Goal: Transaction & Acquisition: Subscribe to service/newsletter

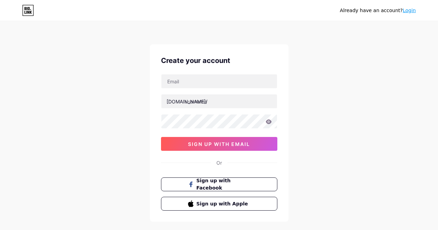
click at [187, 78] on input "text" at bounding box center [219, 81] width 116 height 14
type input "[EMAIL_ADDRESS][DOMAIN_NAME]"
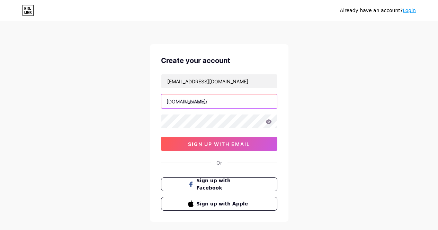
click at [209, 100] on input "text" at bounding box center [219, 102] width 116 height 14
click at [196, 114] on div at bounding box center [219, 121] width 116 height 15
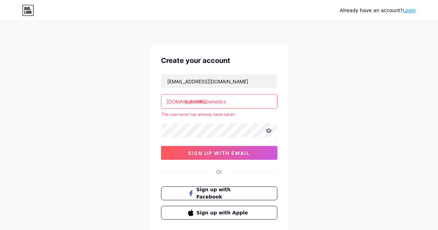
click at [194, 120] on div "[EMAIL_ADDRESS][DOMAIN_NAME] [DOMAIN_NAME]/ perbellecosmetics The username has …" at bounding box center [219, 117] width 116 height 86
click at [230, 104] on input "perbellecosmetics" at bounding box center [219, 102] width 116 height 14
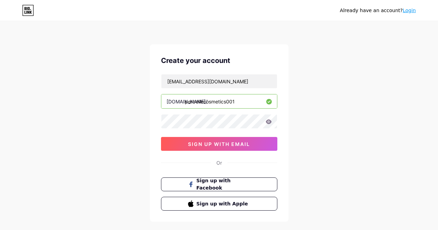
type input "perbellecosmetics001"
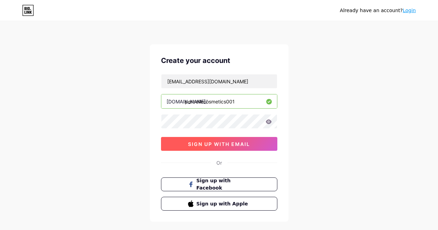
click at [203, 148] on button "sign up with email" at bounding box center [219, 144] width 116 height 14
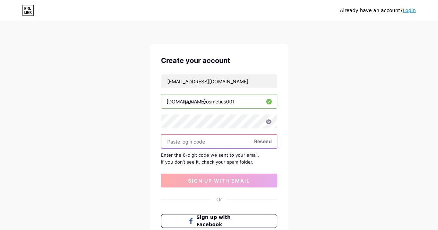
paste input "481732"
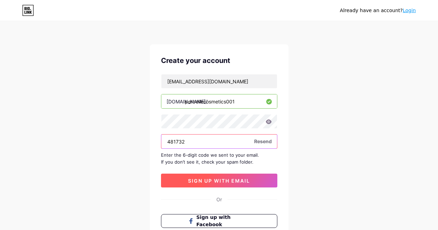
type input "481732"
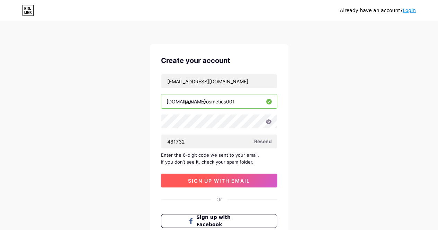
click at [188, 185] on button "sign up with email" at bounding box center [219, 181] width 116 height 14
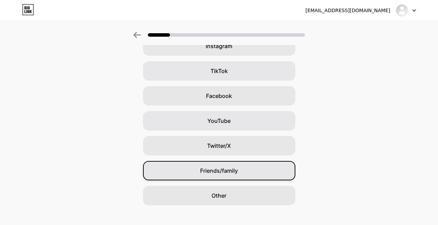
scroll to position [73, 0]
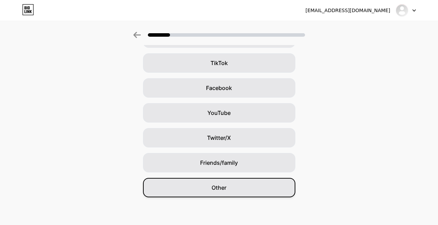
click at [214, 193] on div "Other" at bounding box center [219, 187] width 152 height 19
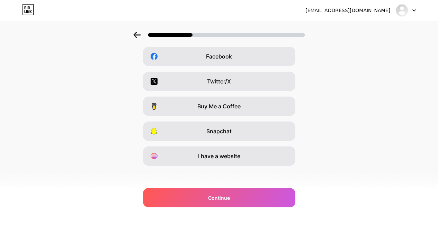
scroll to position [108, 0]
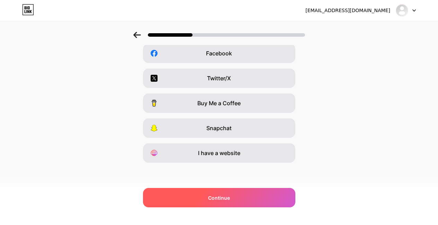
click at [213, 195] on span "Continue" at bounding box center [219, 197] width 22 height 7
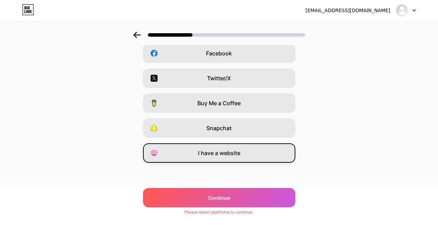
click at [219, 156] on span "I have a website" at bounding box center [219, 153] width 42 height 8
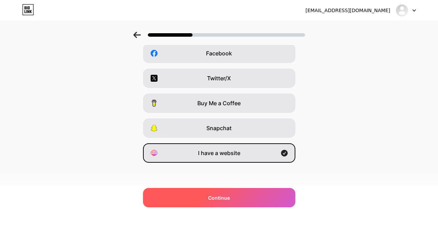
click at [220, 193] on div "Continue" at bounding box center [219, 197] width 152 height 19
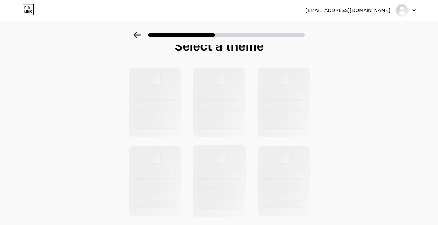
scroll to position [0, 0]
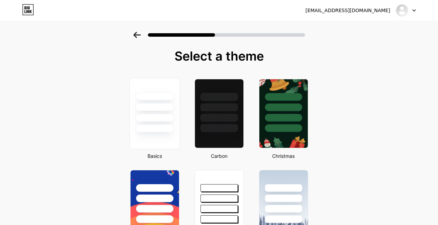
click at [153, 114] on div at bounding box center [154, 118] width 38 height 8
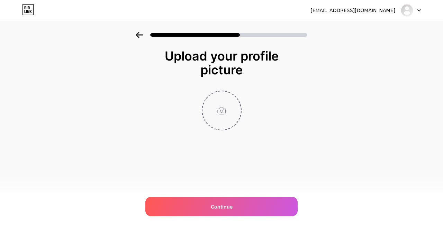
click at [221, 110] on input "file" at bounding box center [222, 110] width 38 height 38
type input "C:\fakepath\perbelle logo.jpg"
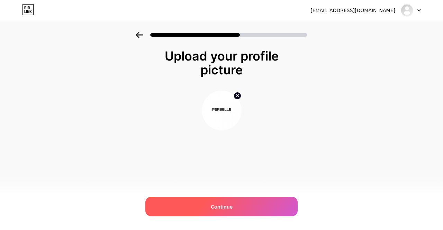
click at [222, 208] on span "Continue" at bounding box center [222, 206] width 22 height 7
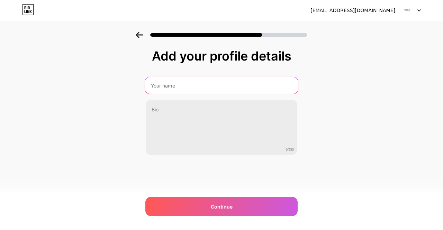
click at [186, 89] on input "text" at bounding box center [221, 85] width 153 height 17
type input "Perbelle Cosmetics"
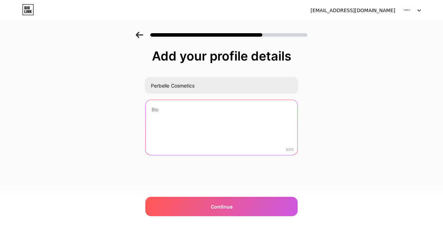
click at [186, 122] on textarea at bounding box center [222, 128] width 152 height 56
paste textarea "Achieve a flawless, radiant glow with ease using Perbelle CC Cream."
type textarea "Achieve a flawless, radiant glow with ease using Perbelle CC Cream."
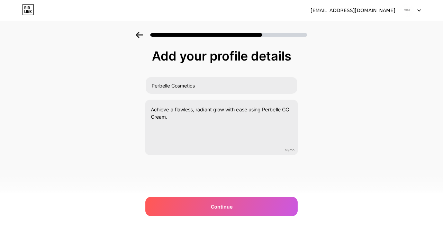
click at [212, 218] on div "[EMAIL_ADDRESS][DOMAIN_NAME] Logout Link Copied Add your profile details Perbel…" at bounding box center [221, 115] width 443 height 230
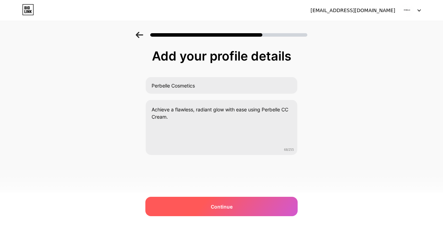
click at [215, 213] on div "Continue" at bounding box center [221, 206] width 152 height 19
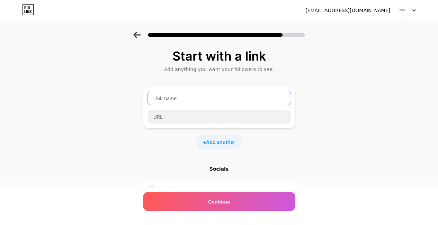
click at [176, 100] on input "text" at bounding box center [219, 98] width 143 height 14
type input "Website"
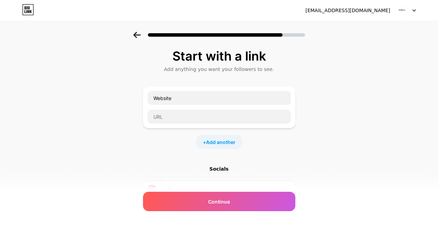
click at [191, 125] on div "Website" at bounding box center [219, 108] width 152 height 42
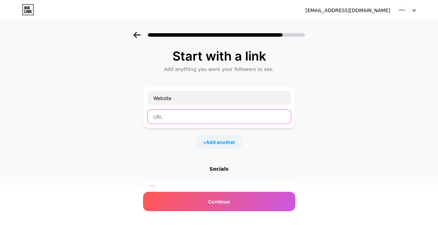
click at [192, 117] on input "text" at bounding box center [219, 117] width 143 height 14
paste input "[URL][DOMAIN_NAME]"
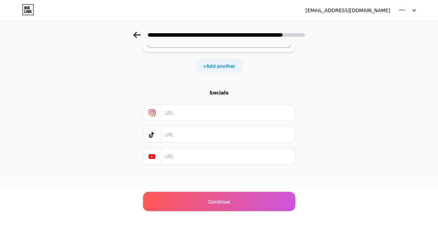
scroll to position [78, 0]
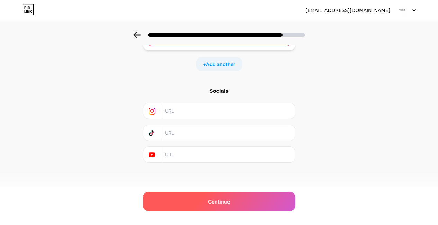
type input "[URL][DOMAIN_NAME]"
click at [206, 196] on div "Continue" at bounding box center [219, 201] width 152 height 19
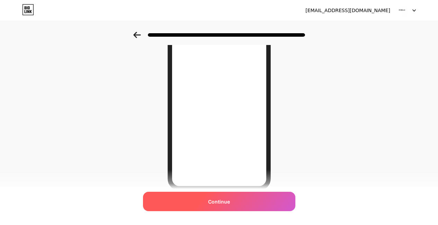
scroll to position [104, 0]
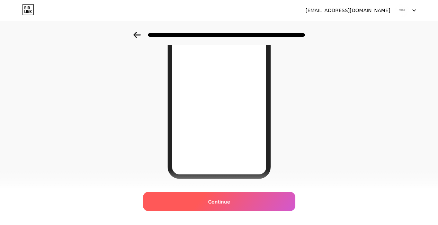
click at [218, 199] on span "Continue" at bounding box center [219, 201] width 22 height 7
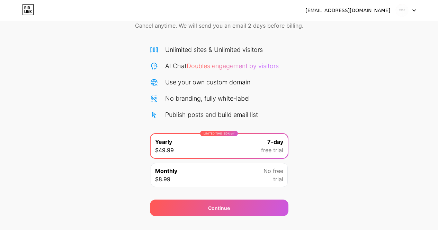
scroll to position [48, 0]
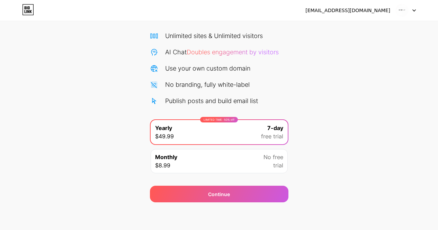
click at [280, 168] on span "trial" at bounding box center [278, 165] width 10 height 8
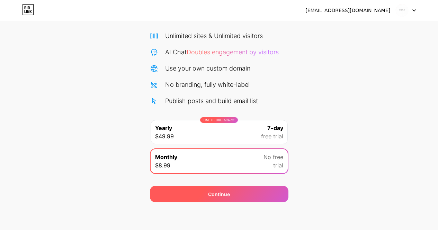
click at [271, 194] on div "Continue" at bounding box center [219, 194] width 139 height 17
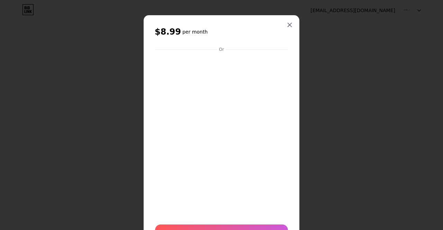
click at [290, 35] on div "$8.99 per month Or Subscribe" at bounding box center [222, 134] width 156 height 238
click at [289, 26] on icon at bounding box center [290, 25] width 4 height 4
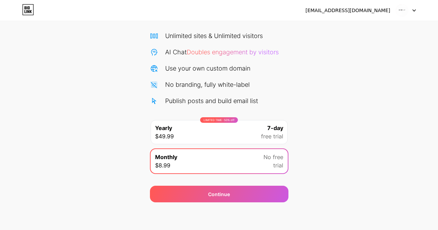
click at [372, 14] on div "[EMAIL_ADDRESS][DOMAIN_NAME]" at bounding box center [348, 10] width 85 height 7
click at [415, 10] on icon at bounding box center [414, 11] width 3 height 2
click at [351, 10] on div "[EMAIL_ADDRESS][DOMAIN_NAME]" at bounding box center [348, 10] width 85 height 7
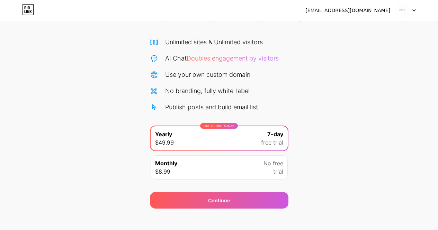
scroll to position [48, 0]
